Goal: Task Accomplishment & Management: Complete application form

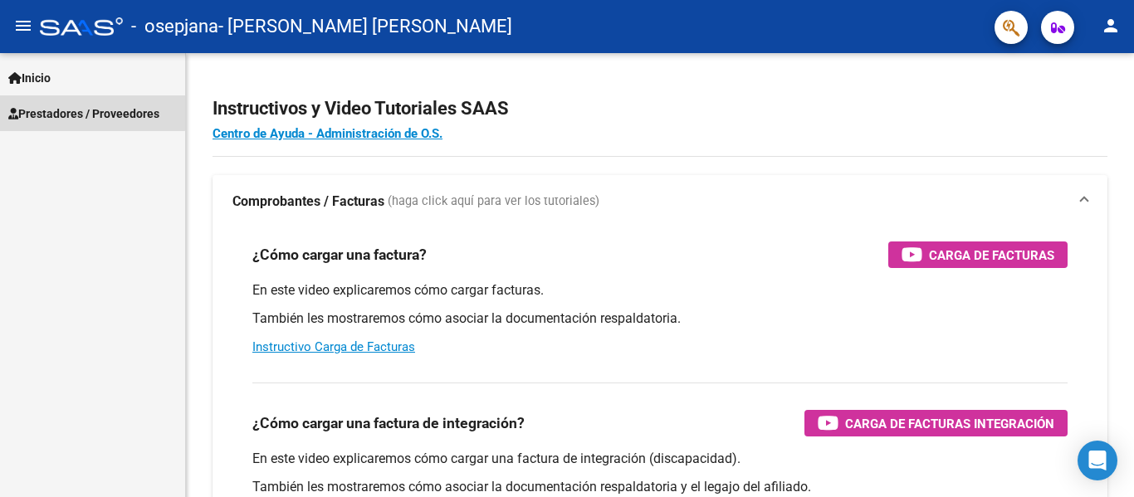
click at [57, 110] on span "Prestadores / Proveedores" at bounding box center [83, 114] width 151 height 18
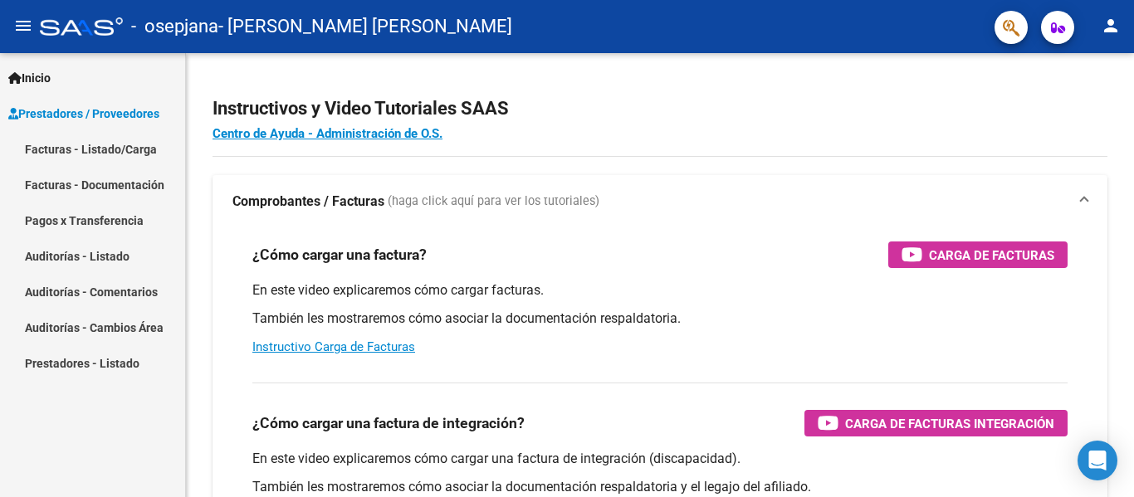
click at [84, 147] on link "Facturas - Listado/Carga" at bounding box center [92, 149] width 185 height 36
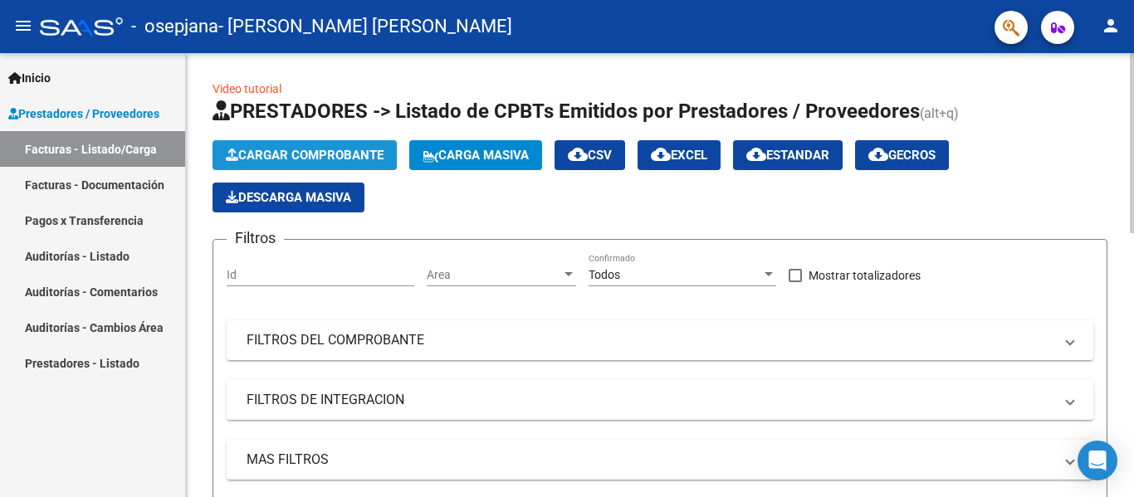
click at [306, 152] on span "Cargar Comprobante" at bounding box center [305, 155] width 158 height 15
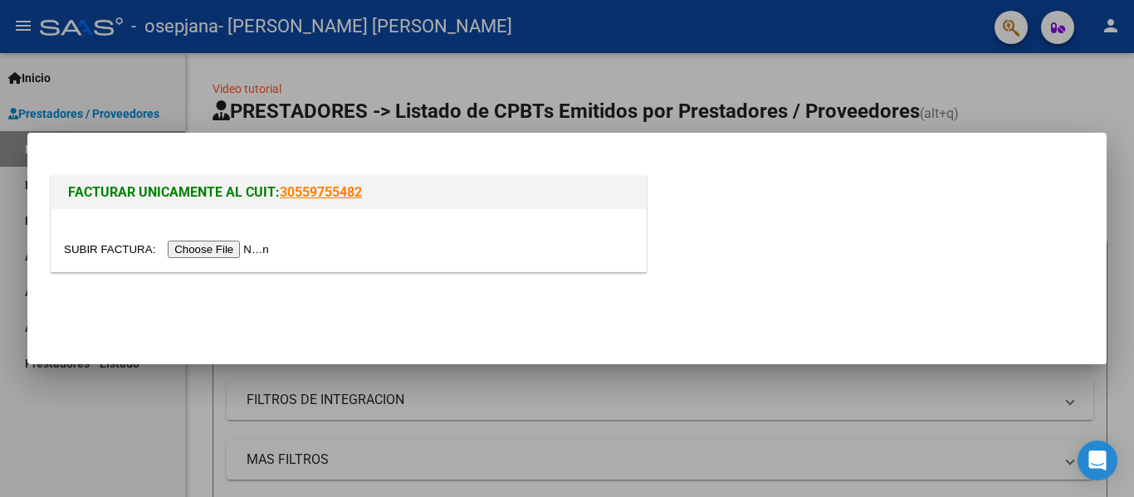
click at [231, 249] on input "file" at bounding box center [169, 249] width 210 height 17
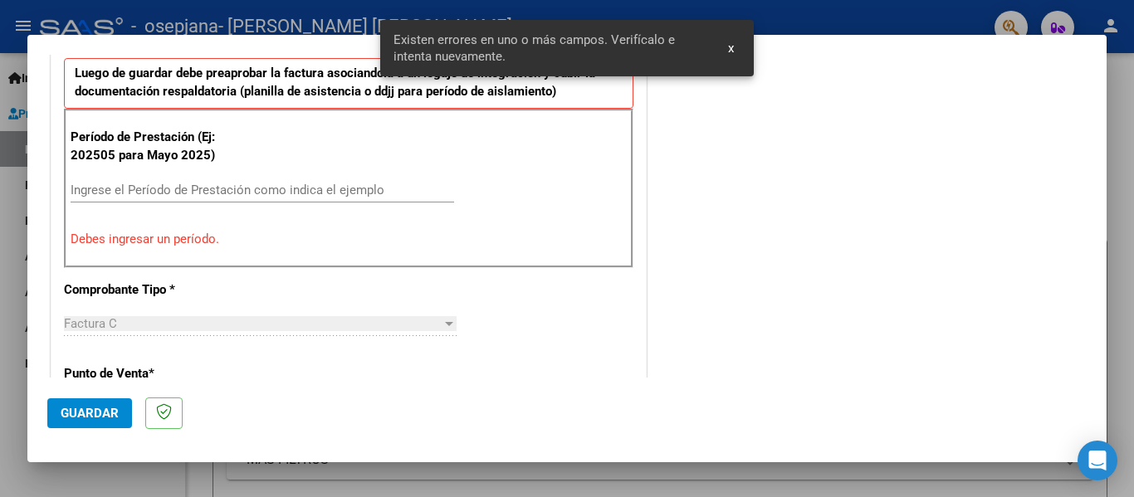
scroll to position [335, 0]
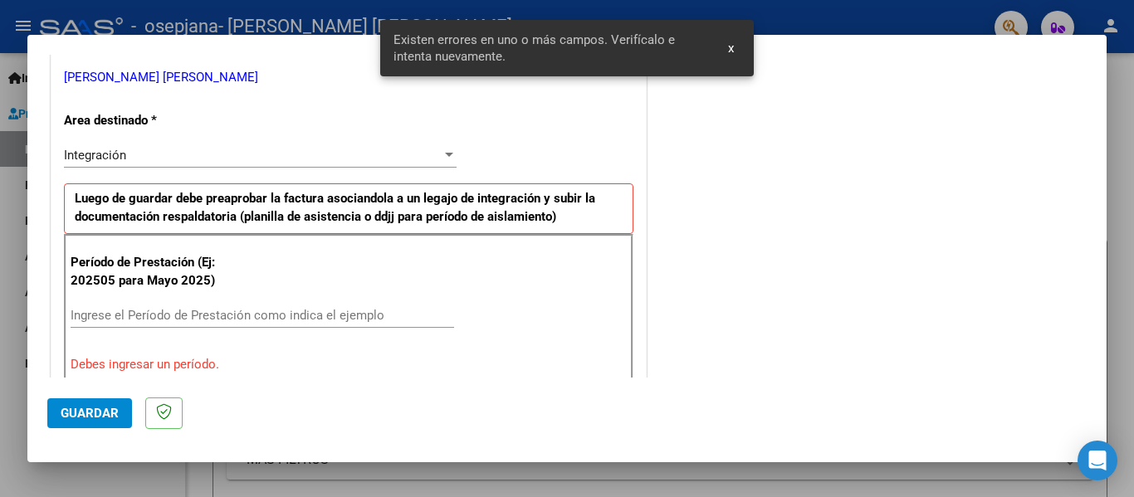
click at [213, 312] on input "Ingrese el Período de Prestación como indica el ejemplo" at bounding box center [263, 315] width 384 height 15
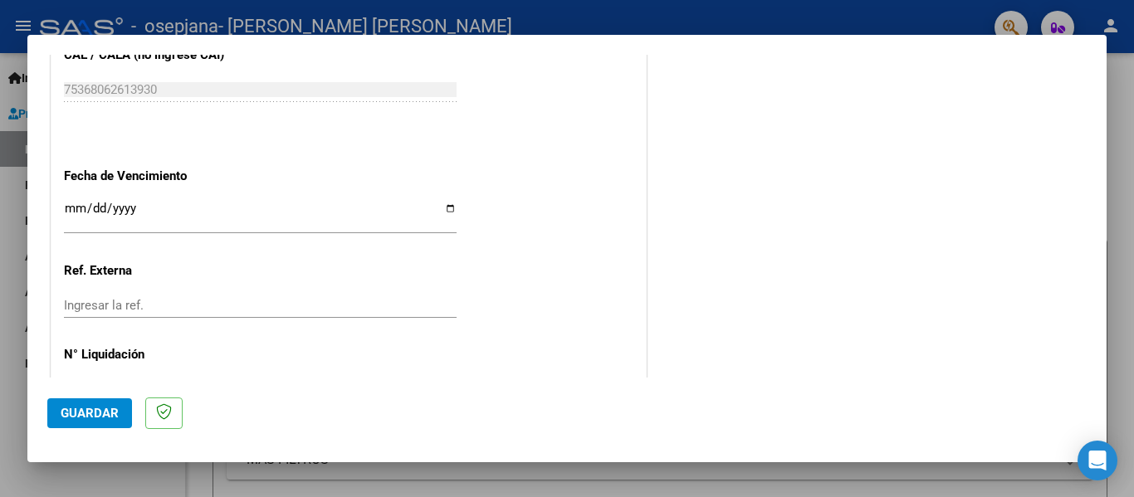
scroll to position [1139, 0]
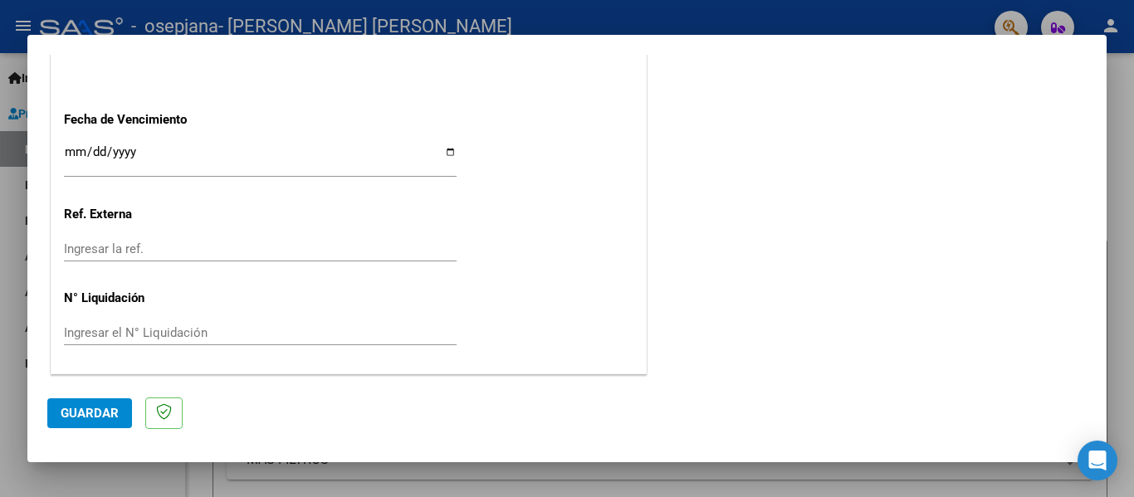
type input "202508"
click at [95, 404] on button "Guardar" at bounding box center [89, 414] width 85 height 30
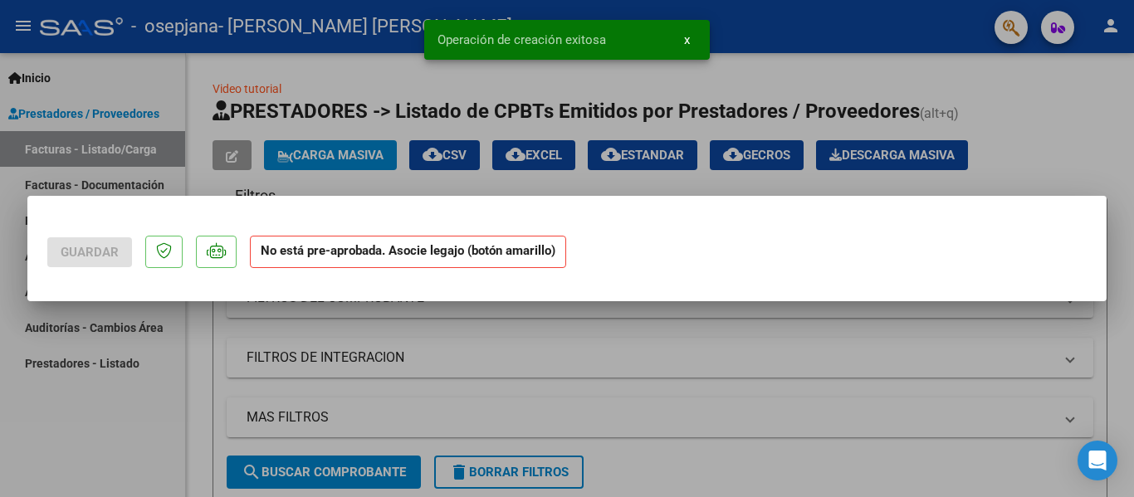
scroll to position [0, 0]
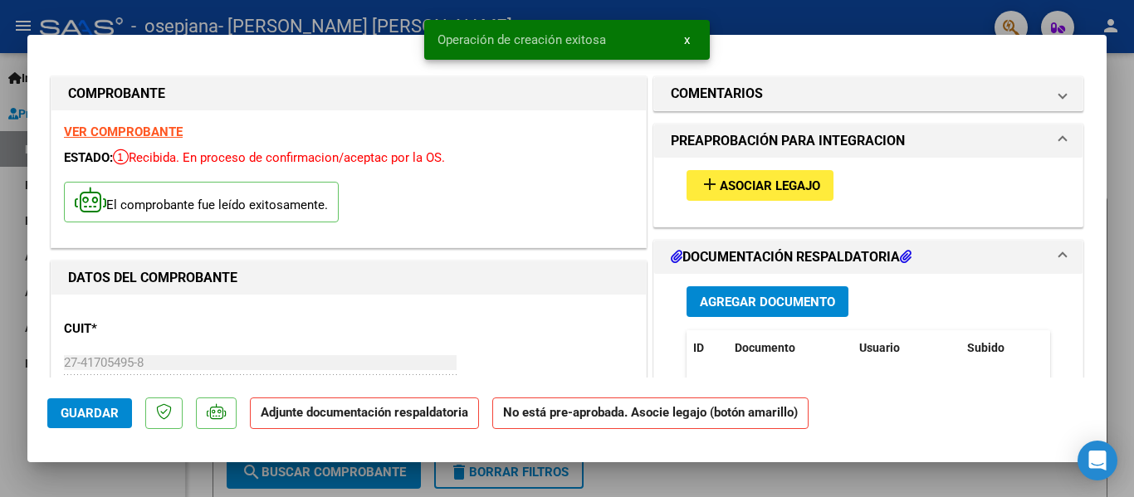
click at [739, 195] on button "add Asociar Legajo" at bounding box center [760, 185] width 147 height 31
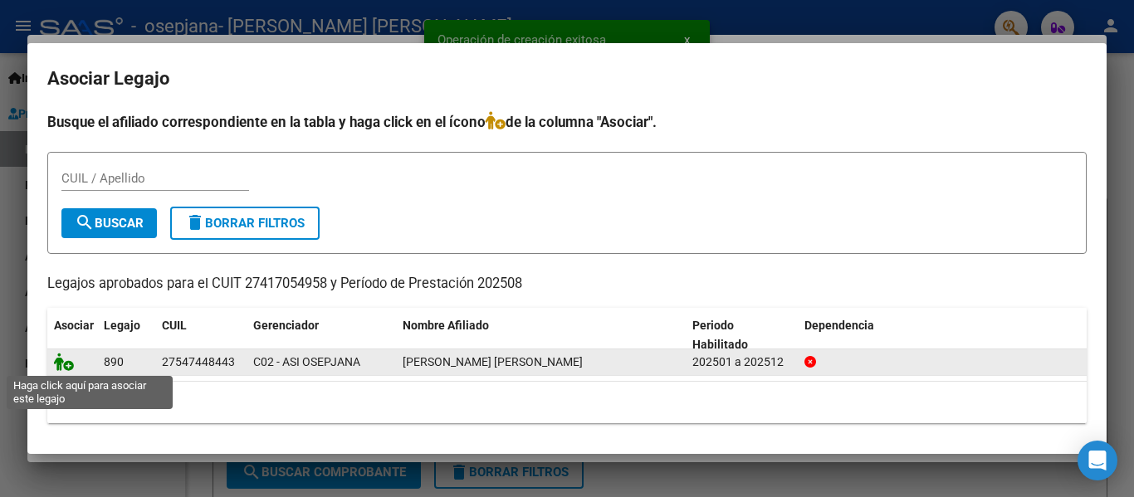
click at [61, 366] on icon at bounding box center [64, 362] width 20 height 18
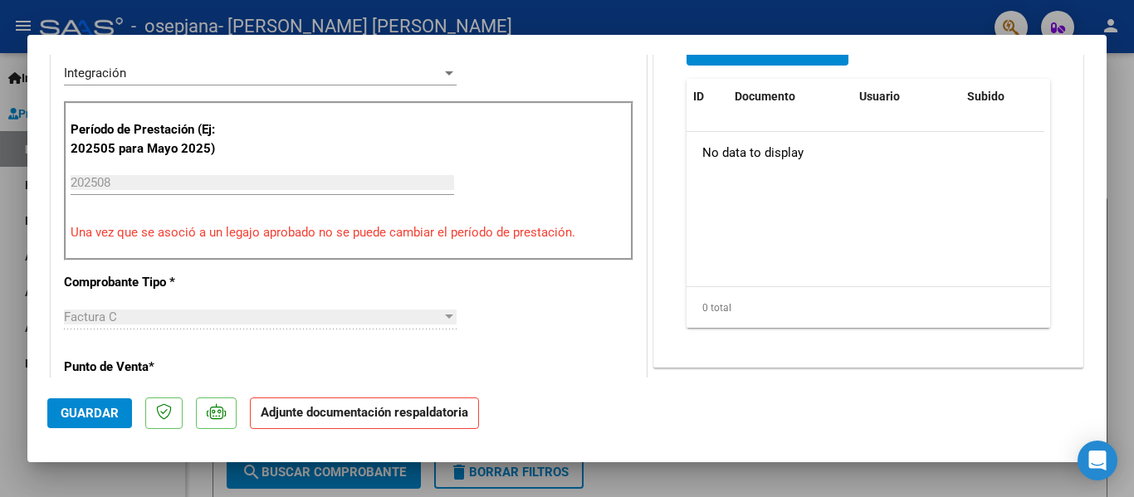
scroll to position [498, 0]
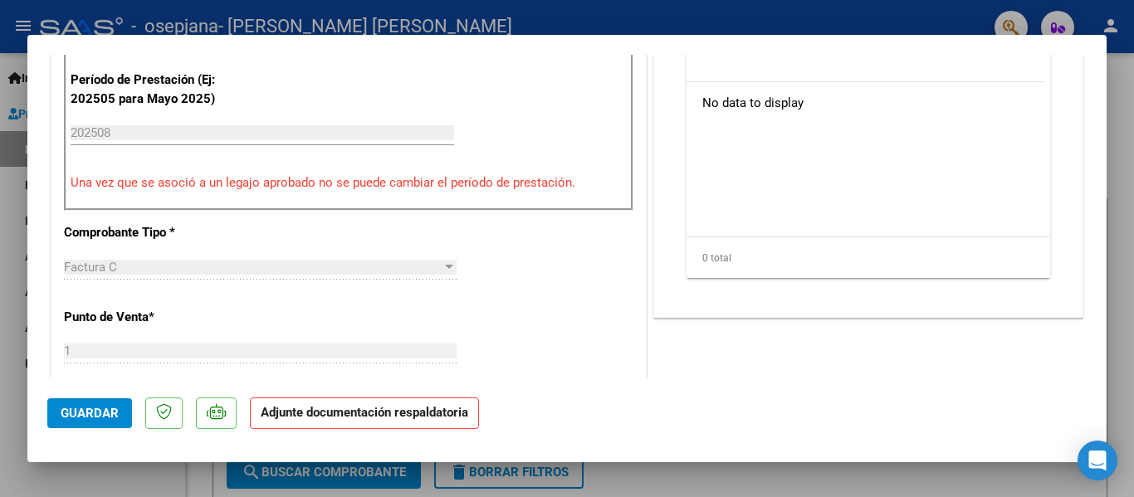
click at [387, 423] on p "Adjunte documentación respaldatoria" at bounding box center [364, 414] width 229 height 32
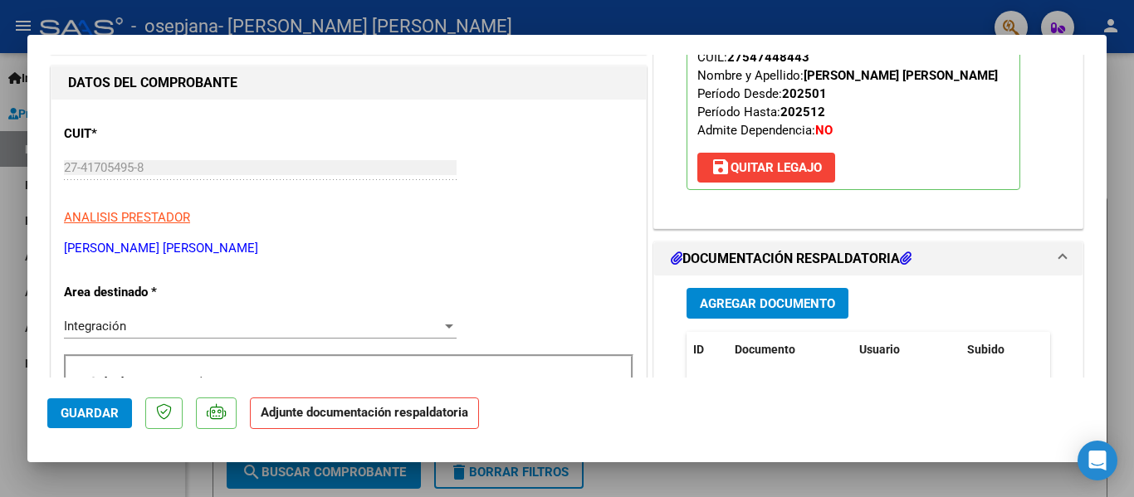
scroll to position [332, 0]
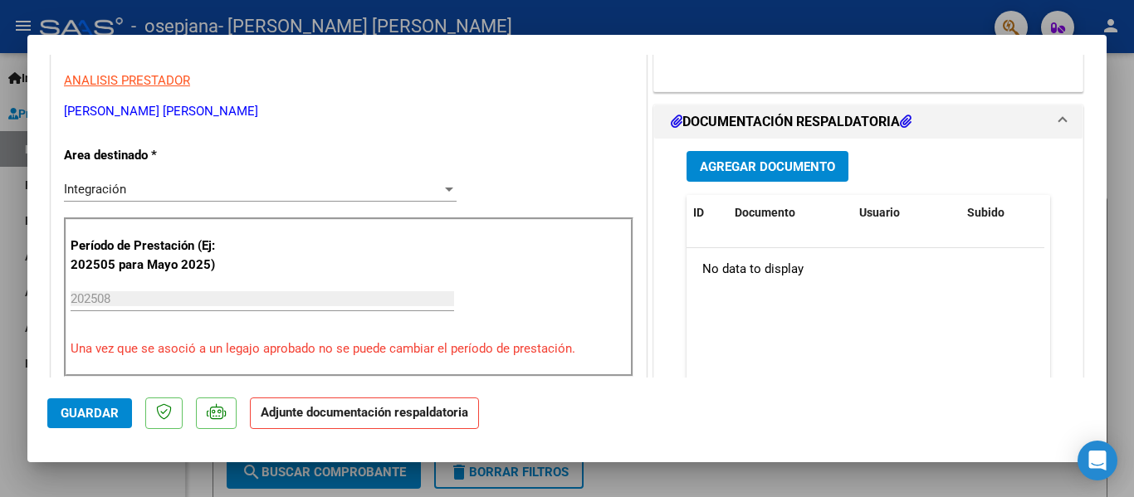
click at [804, 162] on span "Agregar Documento" at bounding box center [767, 166] width 135 height 15
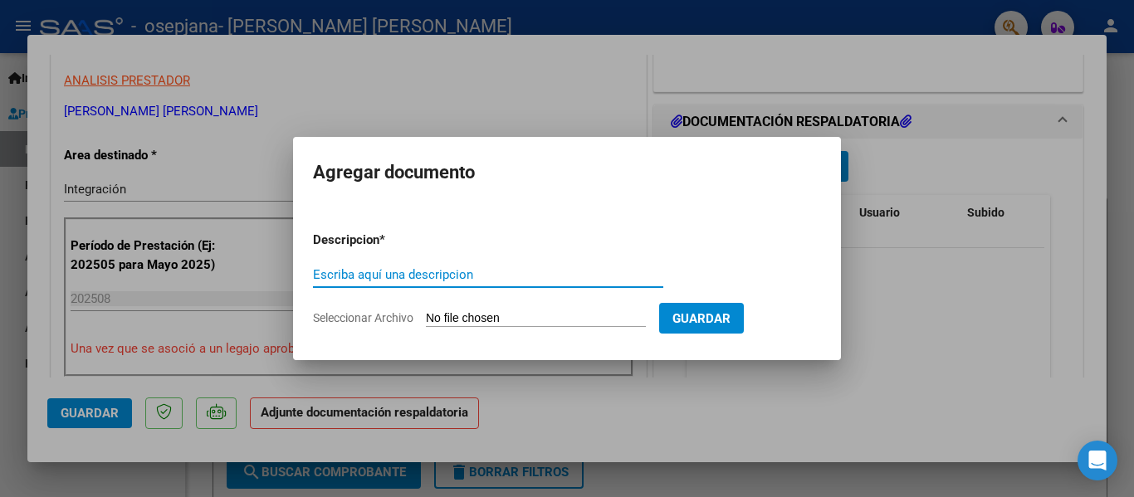
click at [950, 251] on div at bounding box center [567, 248] width 1134 height 497
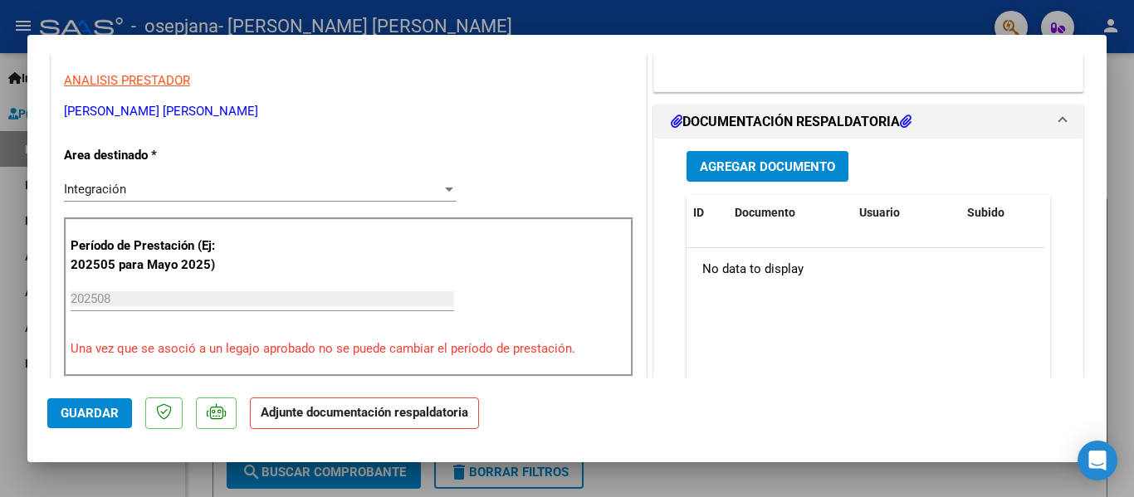
click at [785, 166] on span "Agregar Documento" at bounding box center [767, 166] width 135 height 15
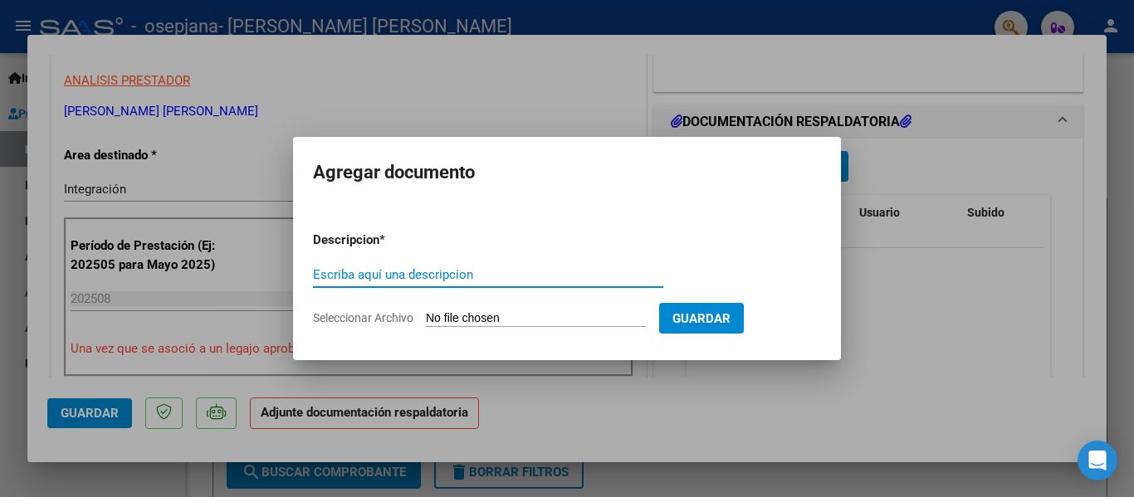
click at [580, 282] on input "Escriba aquí una descripcion" at bounding box center [488, 274] width 350 height 15
click at [400, 311] on span "Seleccionar Archivo" at bounding box center [363, 317] width 100 height 13
click at [426, 311] on input "Seleccionar Archivo" at bounding box center [536, 319] width 220 height 16
type input "C:\fakepath\planilla [PERSON_NAME].pdf"
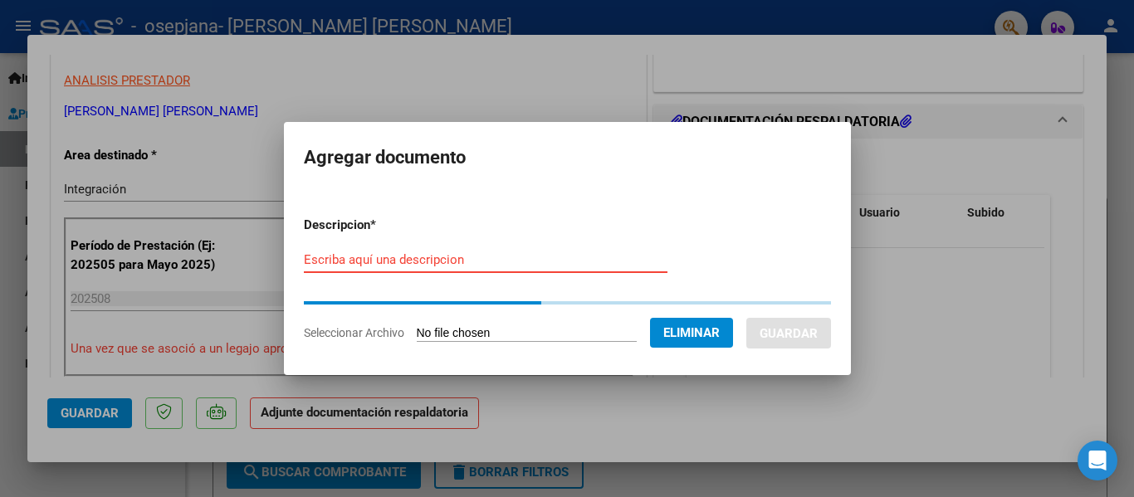
click at [440, 256] on input "Escriba aquí una descripcion" at bounding box center [486, 259] width 364 height 15
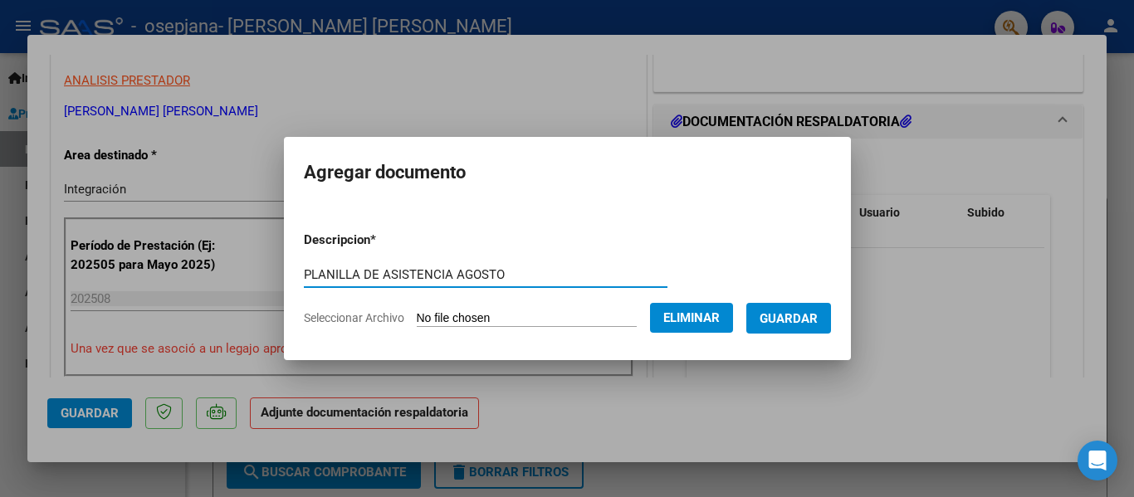
type input "PLANILLA DE ASISTENCIA AGOSTO"
click at [795, 306] on button "Guardar" at bounding box center [789, 318] width 85 height 31
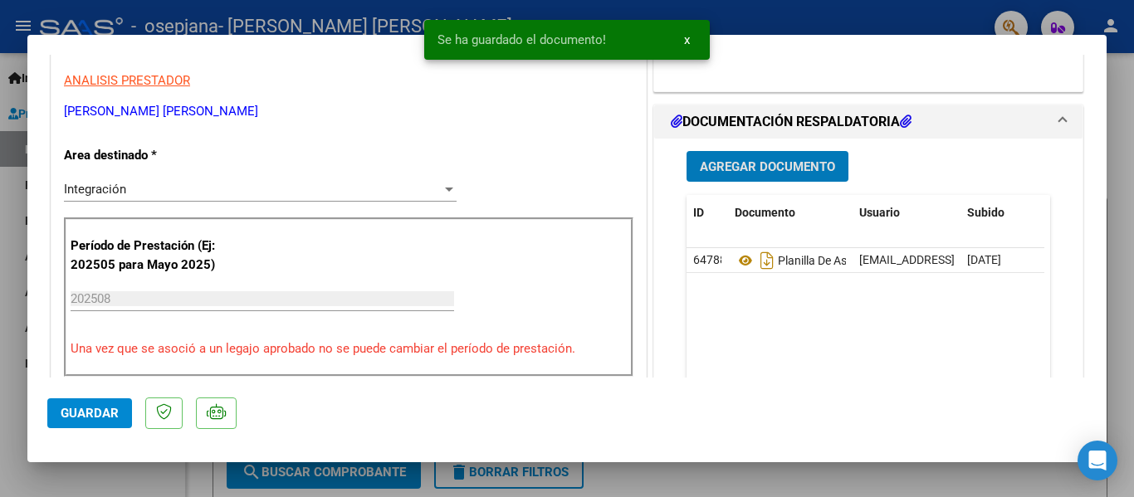
click at [108, 425] on button "Guardar" at bounding box center [89, 414] width 85 height 30
